Goal: Task Accomplishment & Management: Manage account settings

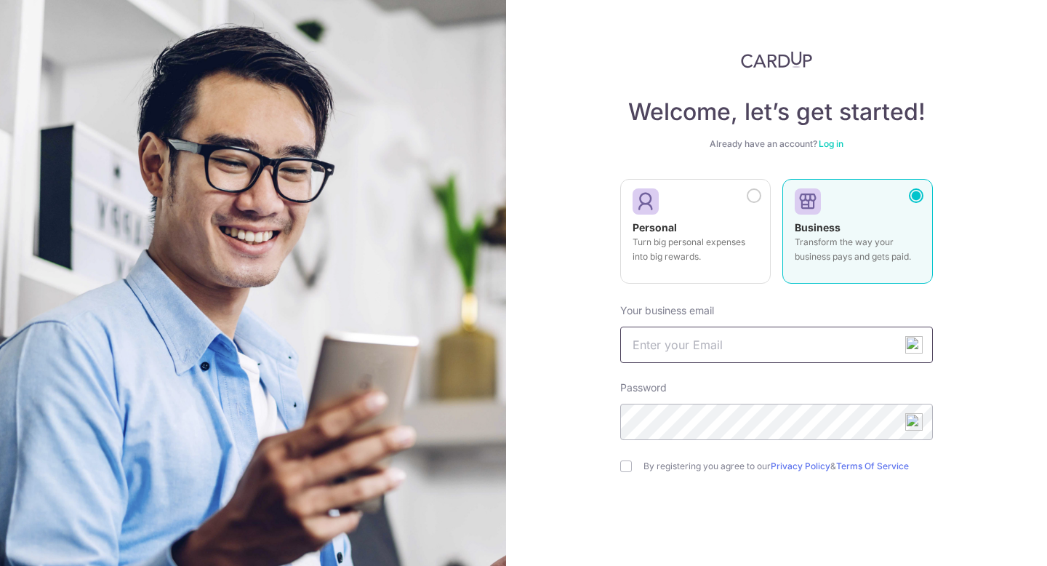
click at [666, 345] on input "text" at bounding box center [776, 345] width 313 height 36
type input "[EMAIL_ADDRESS][DOMAIN_NAME]"
click at [784, 56] on img at bounding box center [776, 59] width 71 height 17
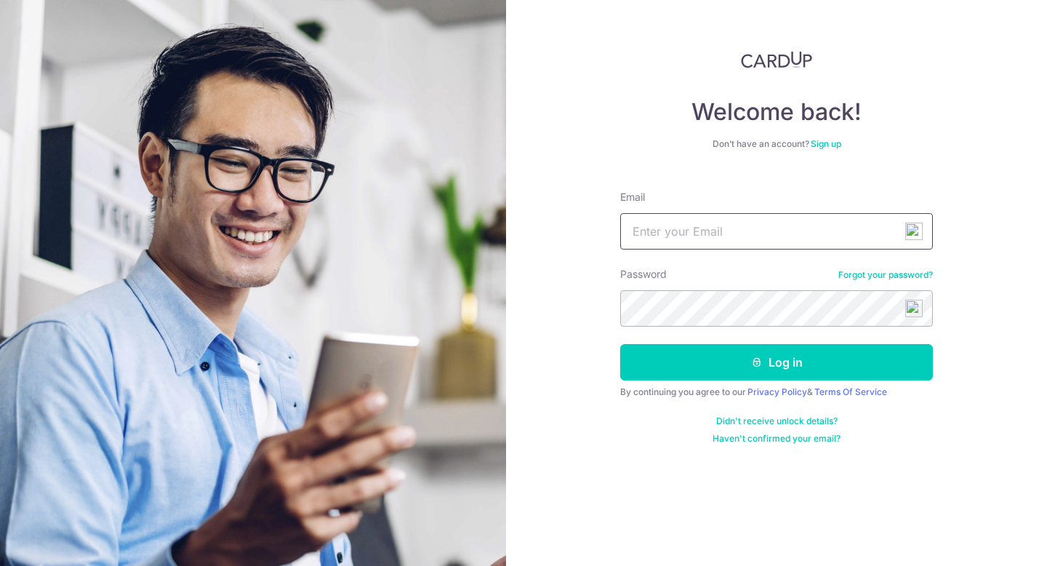
click at [733, 223] on input "Email" at bounding box center [776, 231] width 313 height 36
type input "[EMAIL_ADDRESS][DOMAIN_NAME]"
click at [620, 344] on button "Log in" at bounding box center [776, 362] width 313 height 36
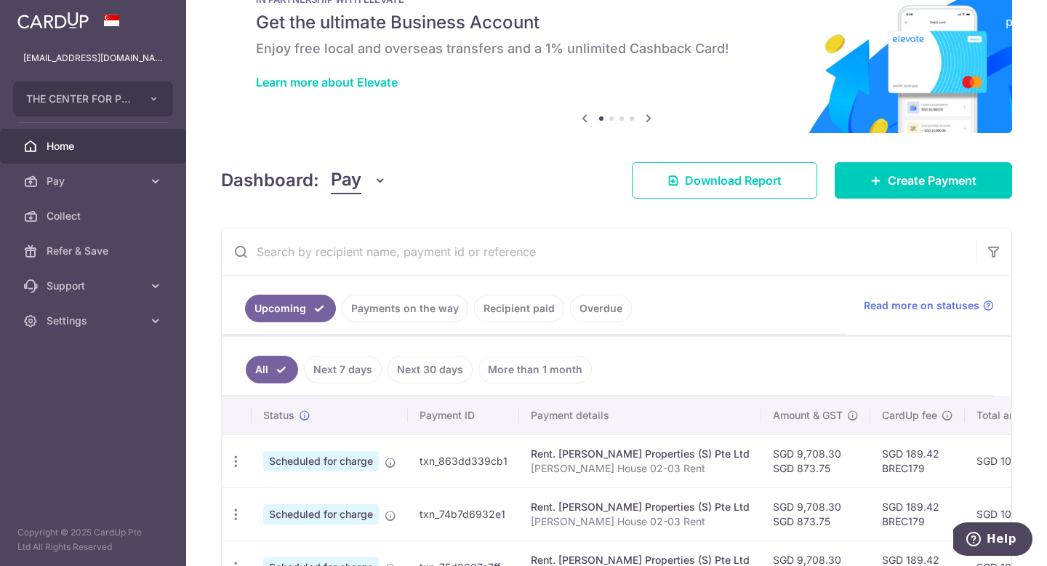
click at [497, 306] on link "Recipient paid" at bounding box center [519, 309] width 90 height 28
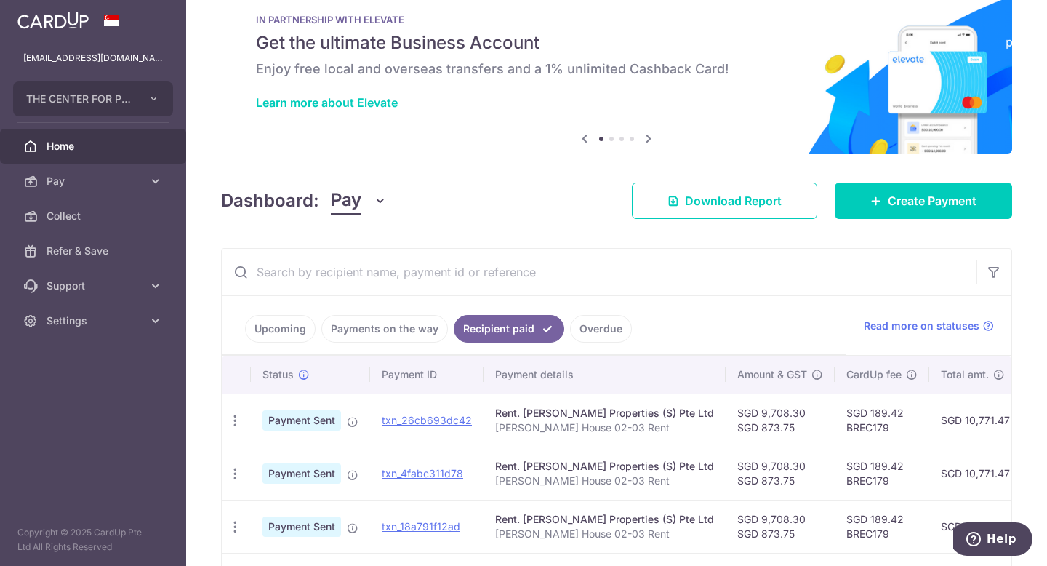
scroll to position [53, 0]
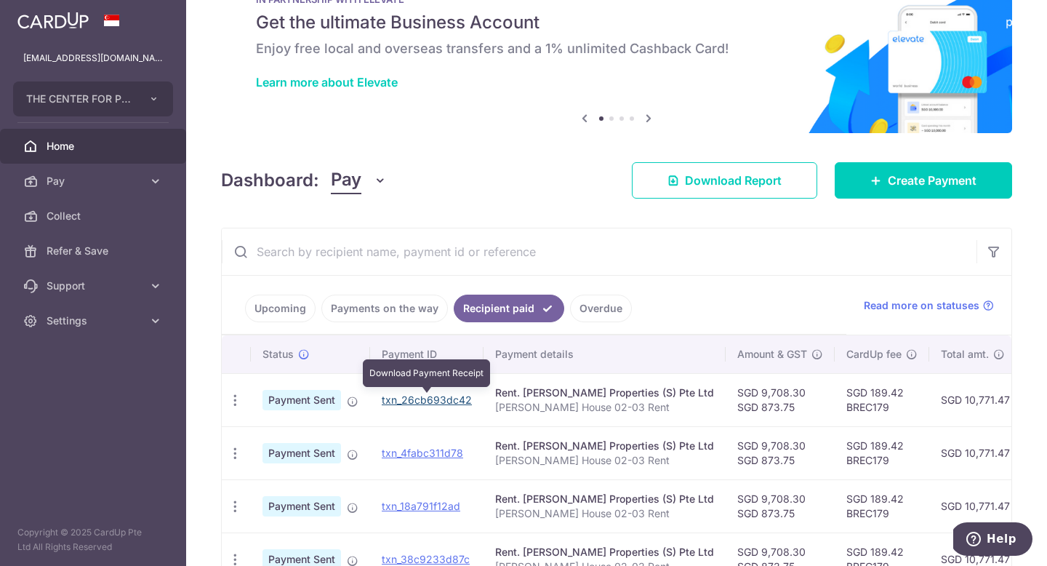
click at [444, 400] on link "txn_26cb693dc42" at bounding box center [427, 399] width 90 height 12
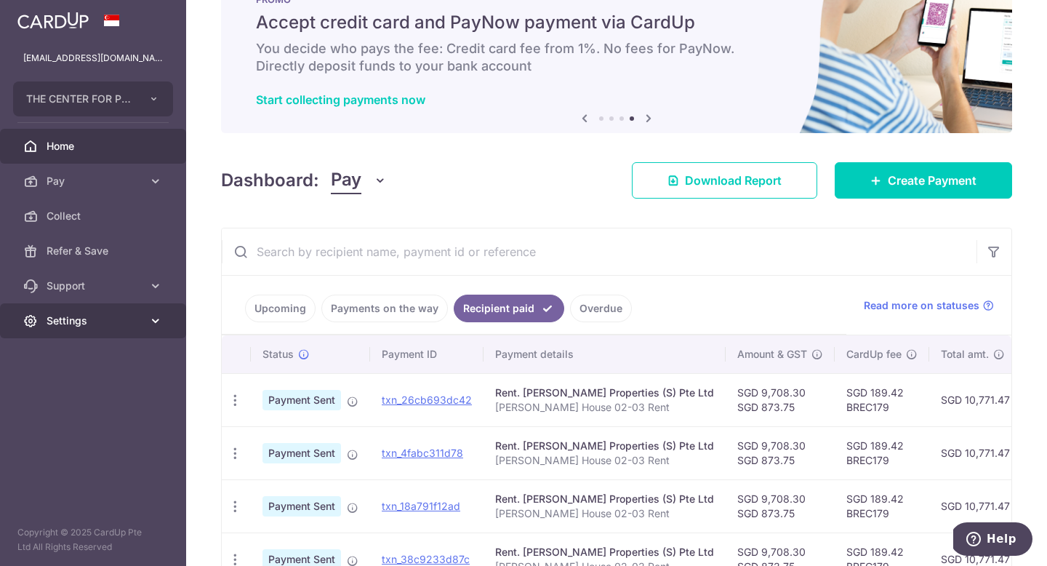
click at [76, 319] on span "Settings" at bounding box center [95, 320] width 96 height 15
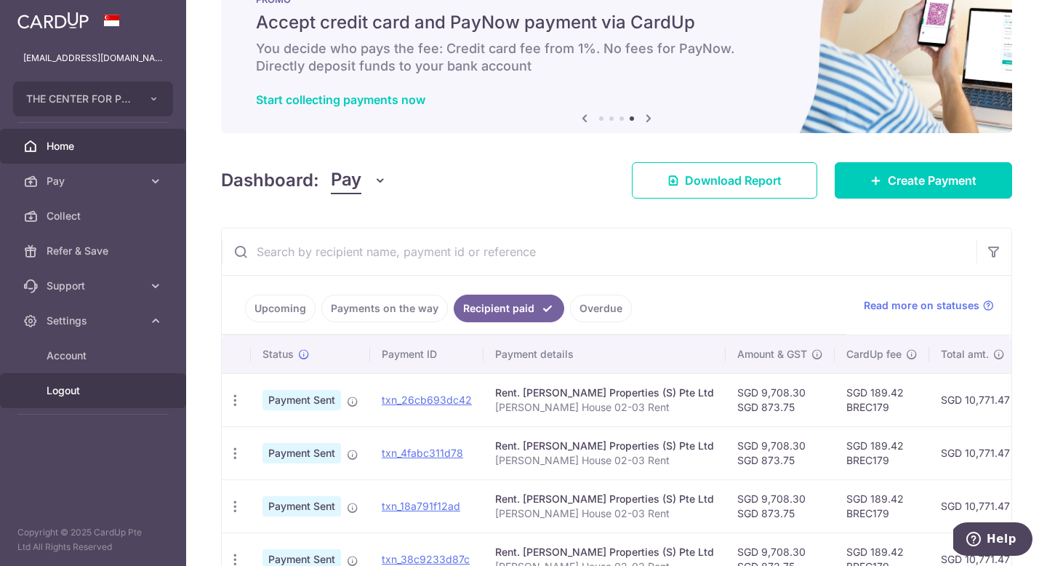
click at [64, 391] on span "Logout" at bounding box center [95, 390] width 96 height 15
